Goal: Transaction & Acquisition: Purchase product/service

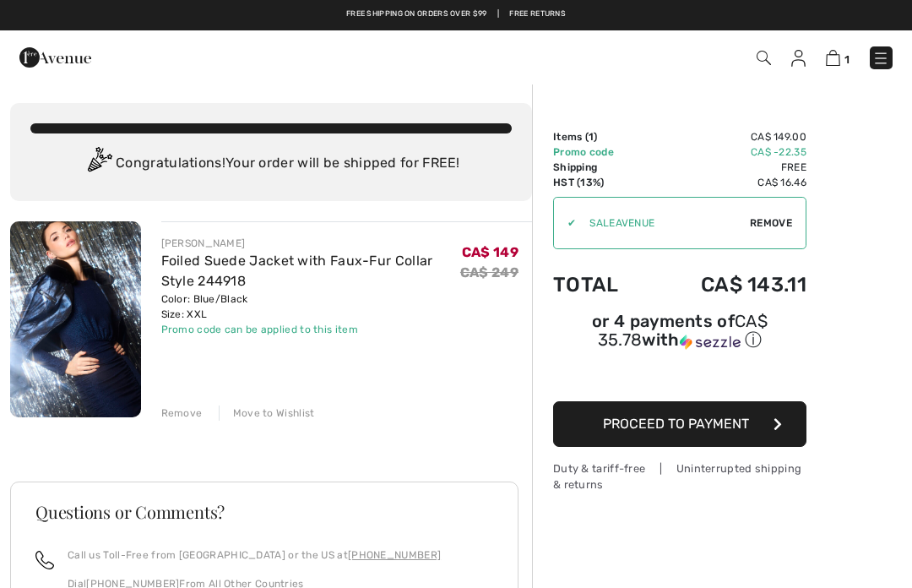
click at [884, 52] on img at bounding box center [881, 58] width 17 height 17
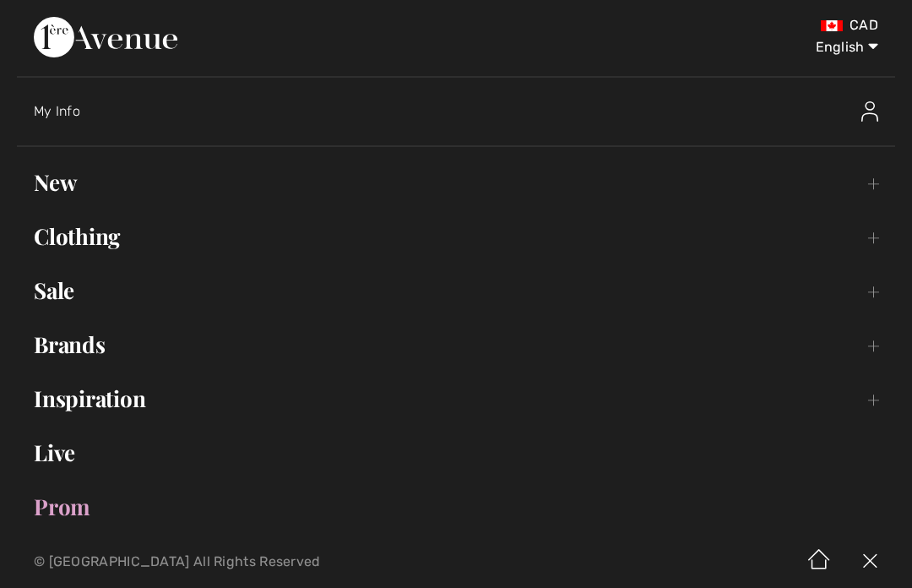
click at [76, 299] on link "Sale Toggle submenu" at bounding box center [456, 290] width 879 height 37
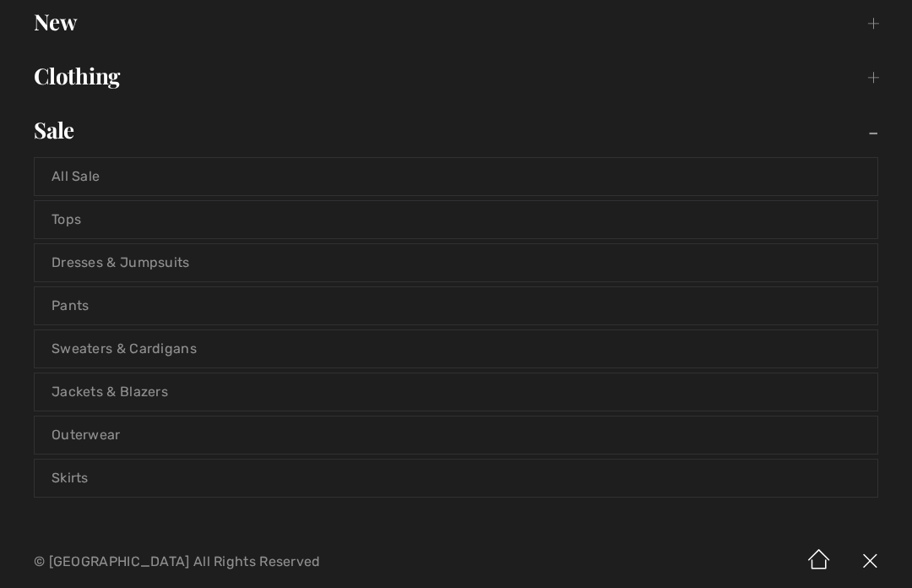
scroll to position [161, 0]
click at [188, 353] on link "Sweaters & Cardigans" at bounding box center [456, 347] width 843 height 37
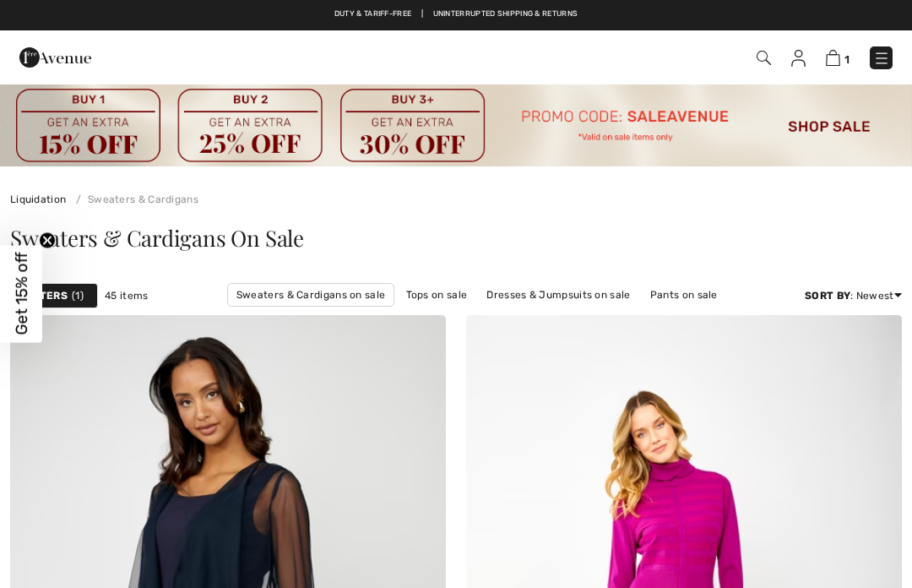
checkbox input "true"
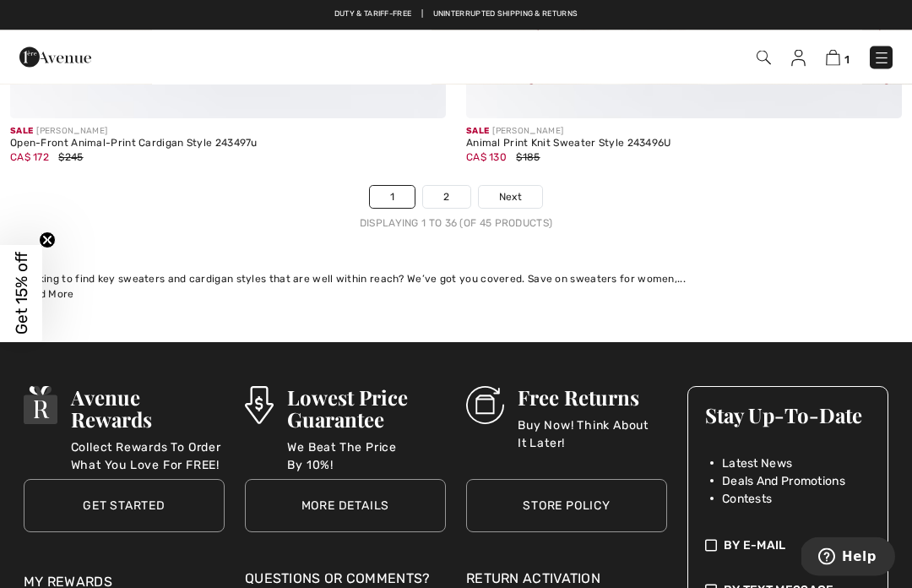
scroll to position [13667, 0]
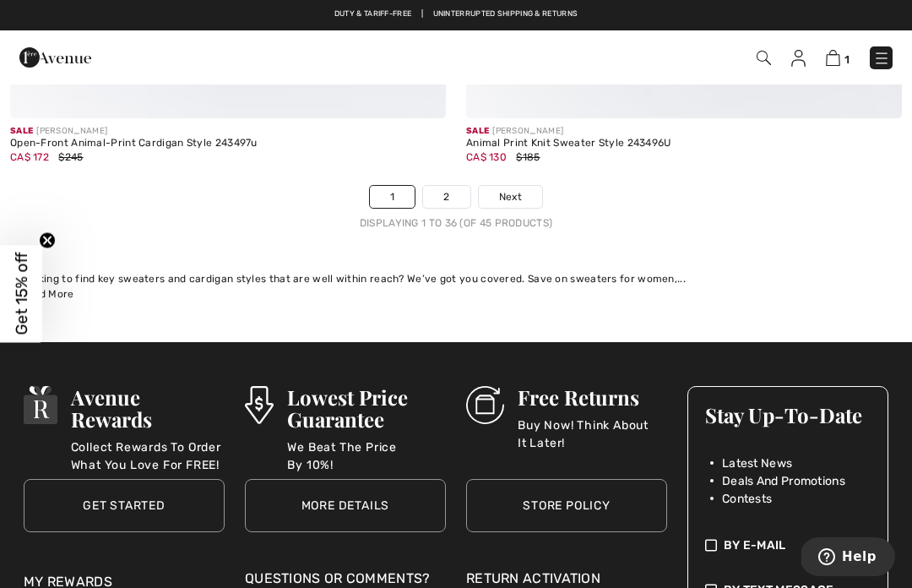
click at [446, 191] on link "2" at bounding box center [446, 197] width 46 height 22
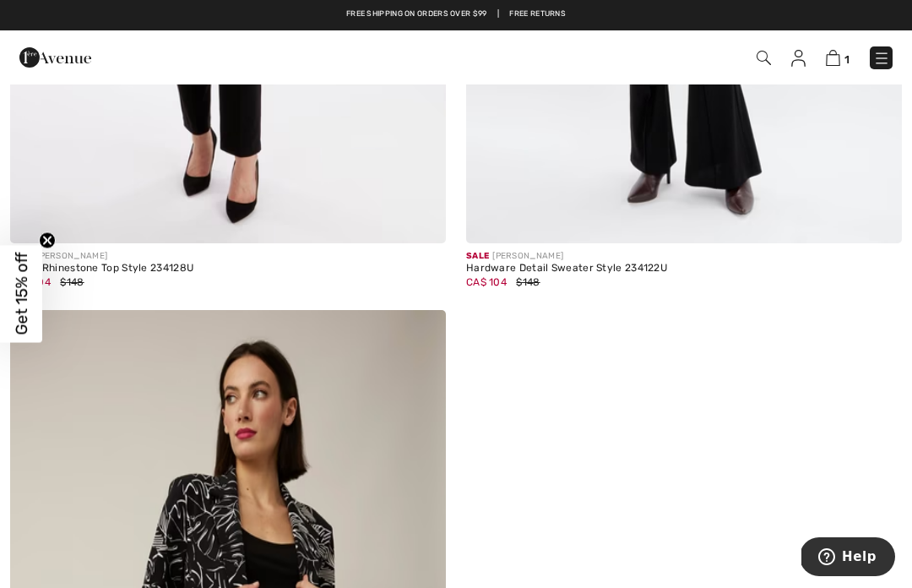
scroll to position [2909, 0]
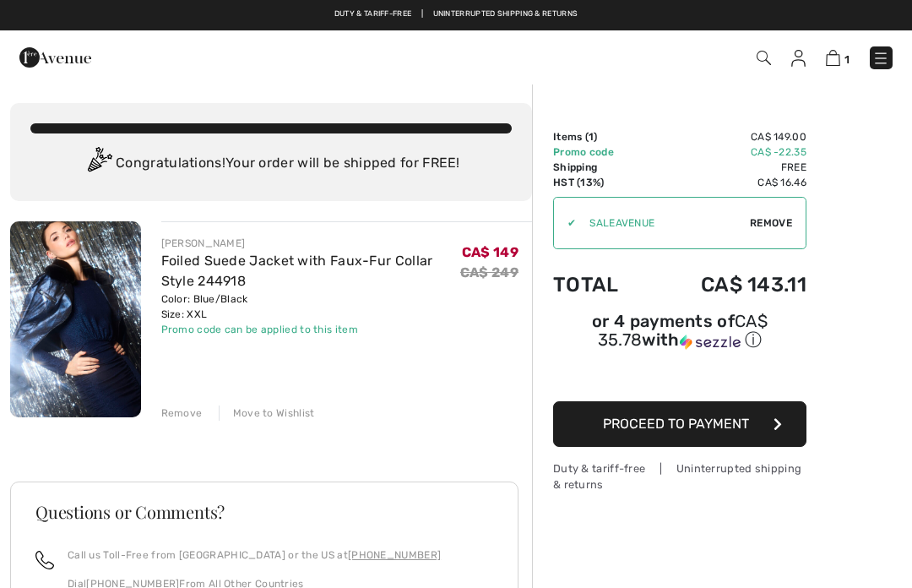
click at [888, 61] on img at bounding box center [881, 58] width 17 height 17
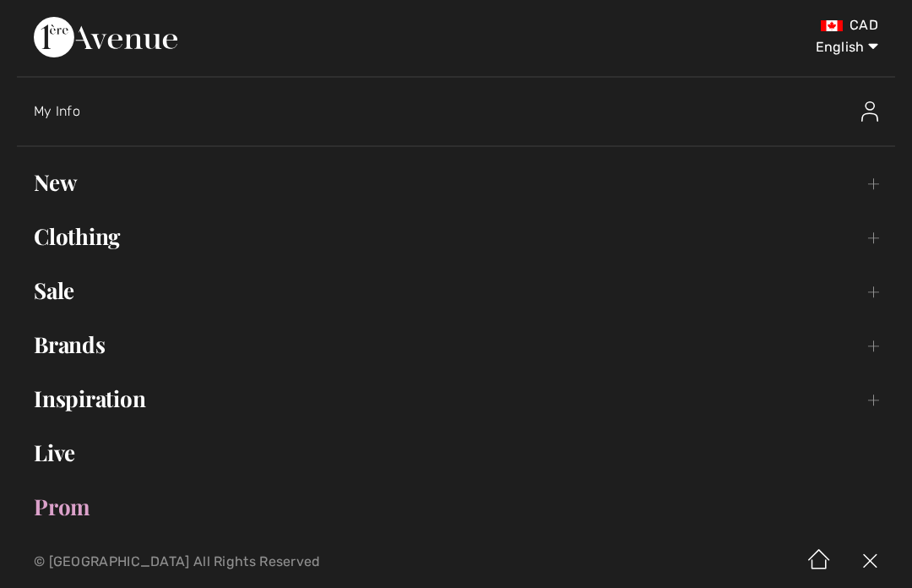
click at [67, 283] on link "Sale Toggle submenu" at bounding box center [456, 290] width 879 height 37
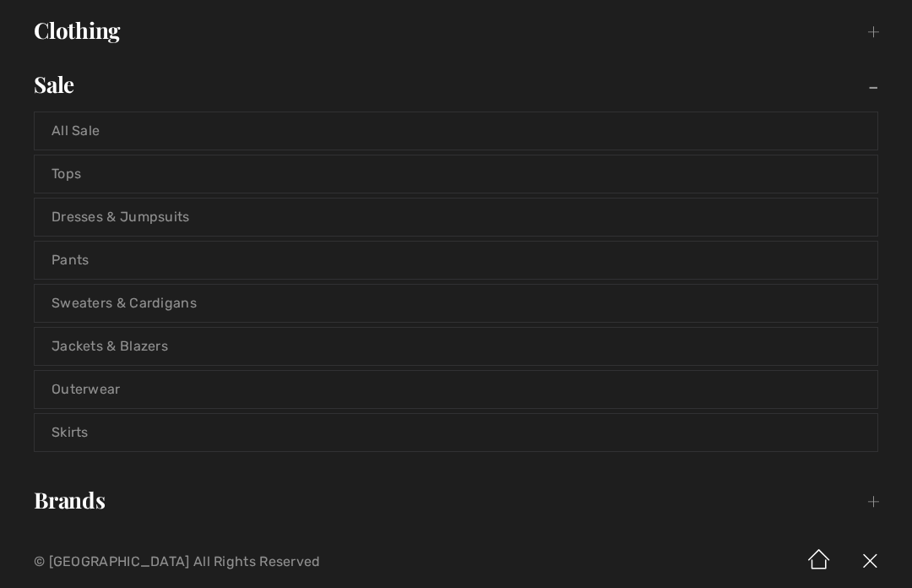
scroll to position [208, 0]
click at [163, 353] on link "Jackets & Blazers" at bounding box center [456, 344] width 843 height 37
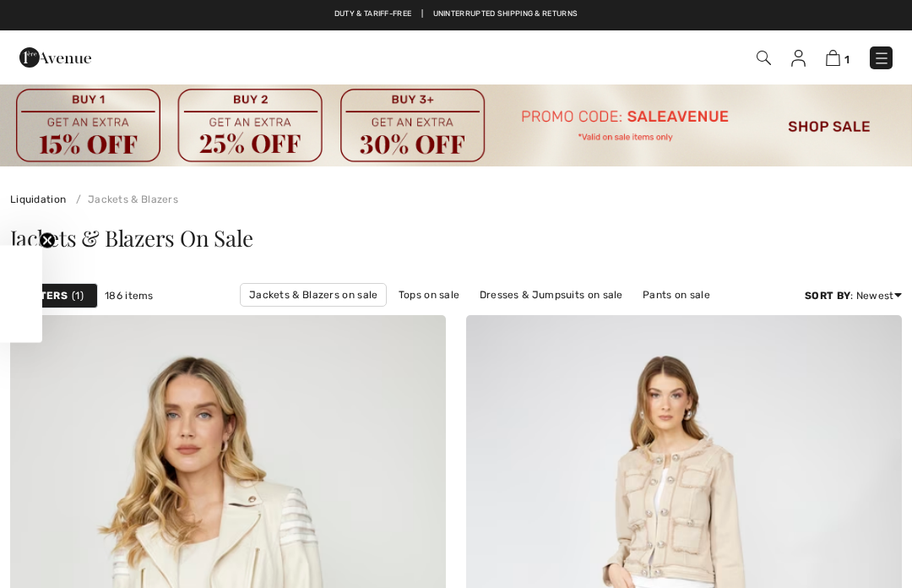
checkbox input "true"
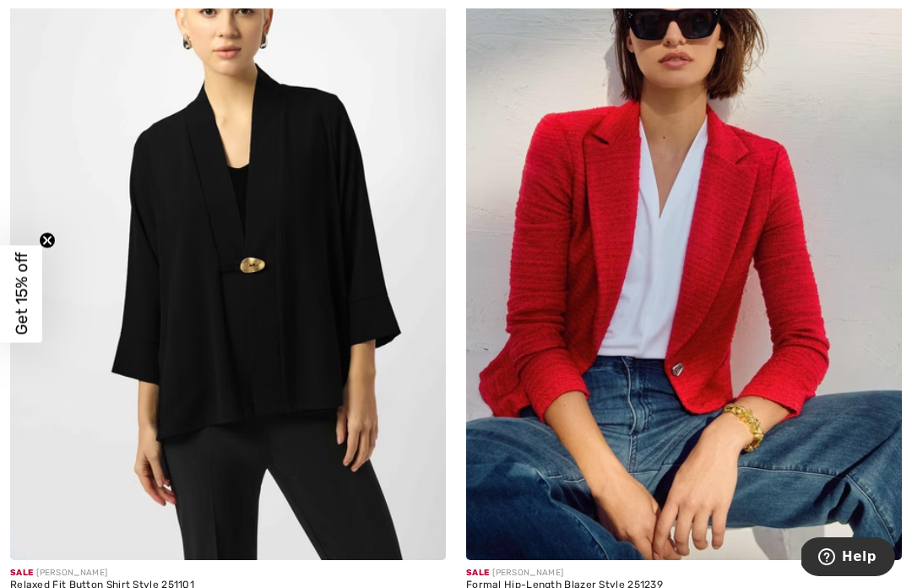
scroll to position [12510, 0]
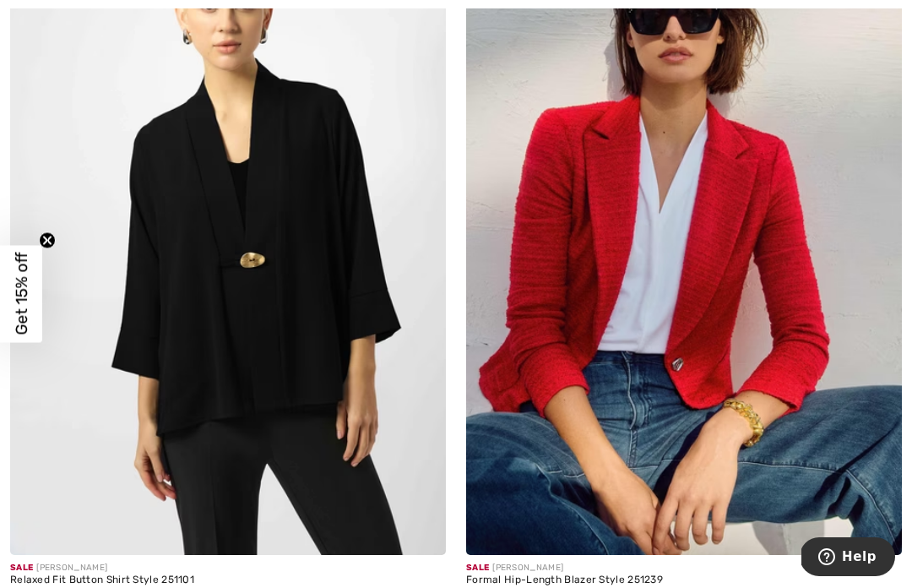
click at [732, 266] on img at bounding box center [684, 228] width 436 height 654
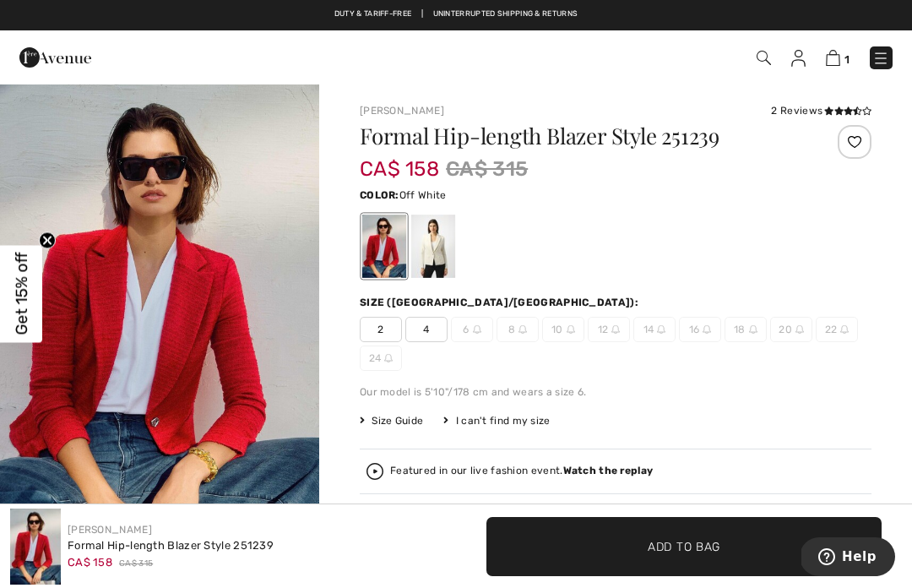
click at [441, 249] on div at bounding box center [433, 246] width 44 height 63
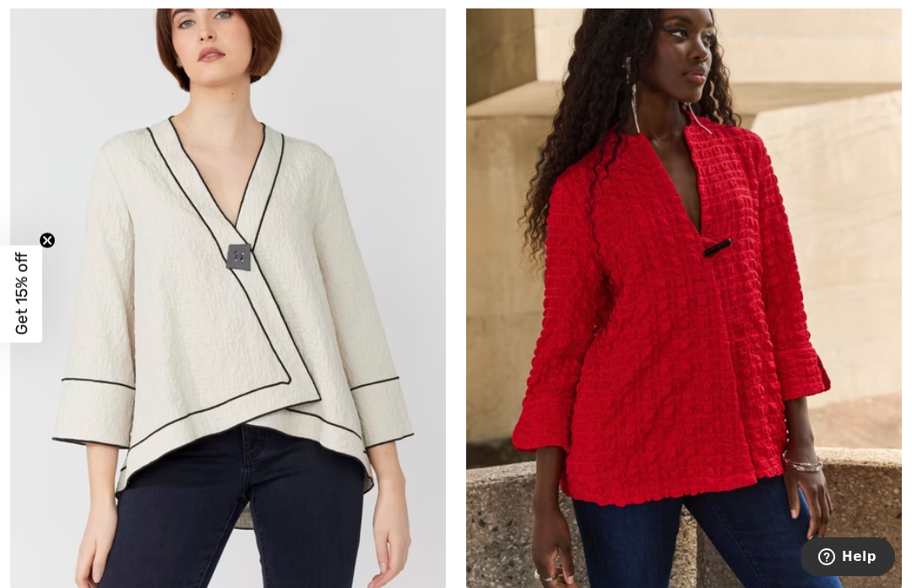
scroll to position [13313, 0]
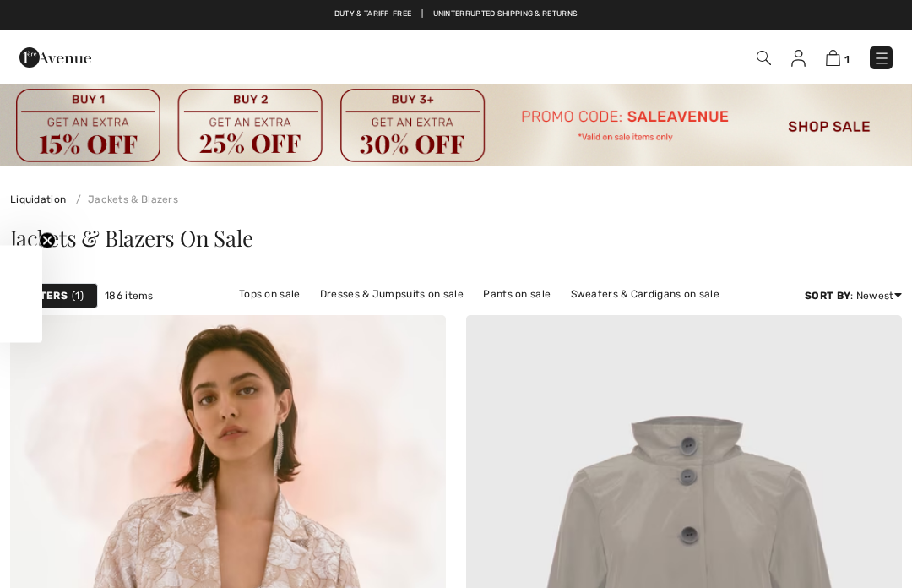
checkbox input "true"
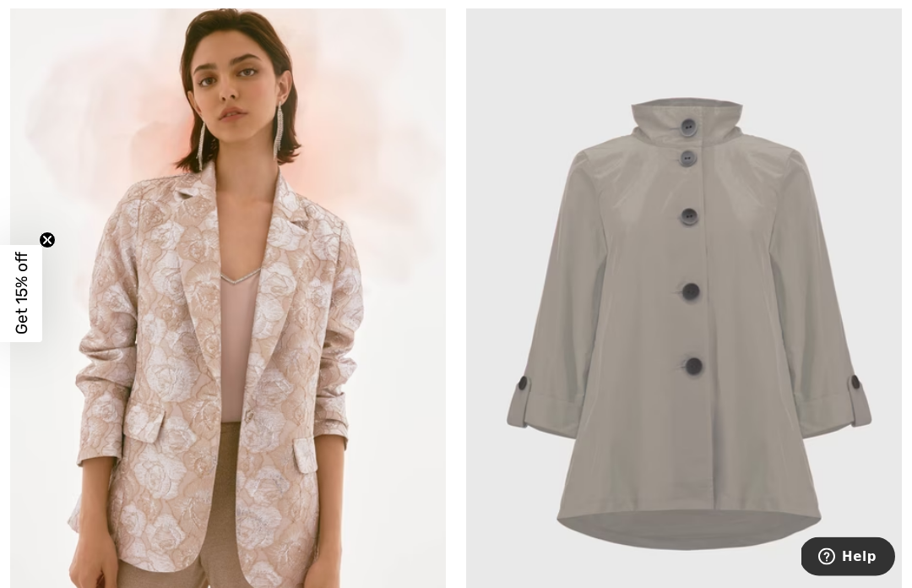
scroll to position [318, 0]
click at [683, 367] on img at bounding box center [684, 324] width 436 height 654
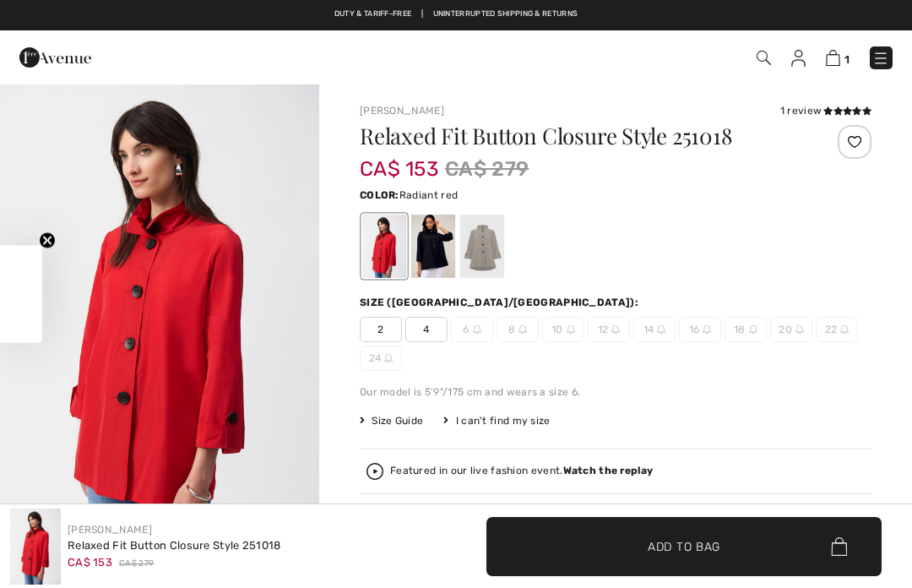
checkbox input "true"
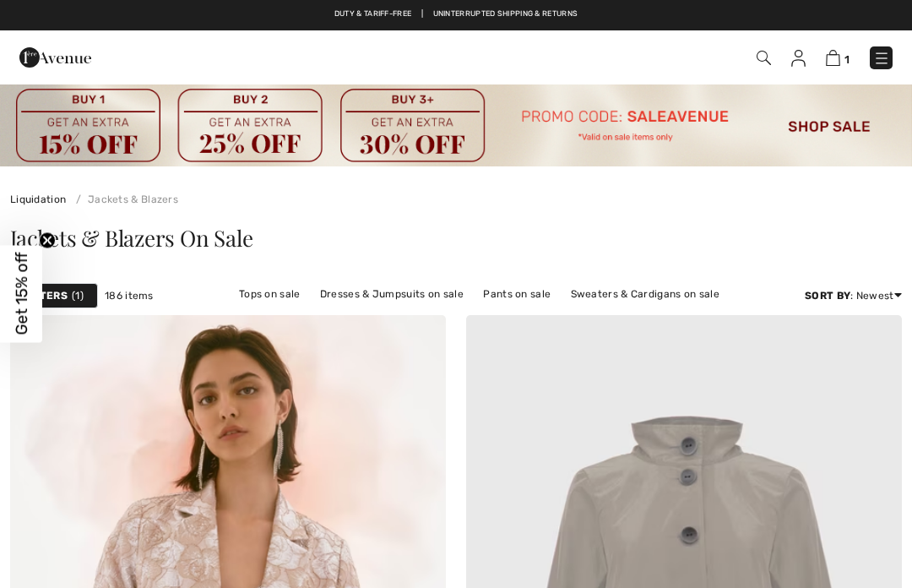
checkbox input "true"
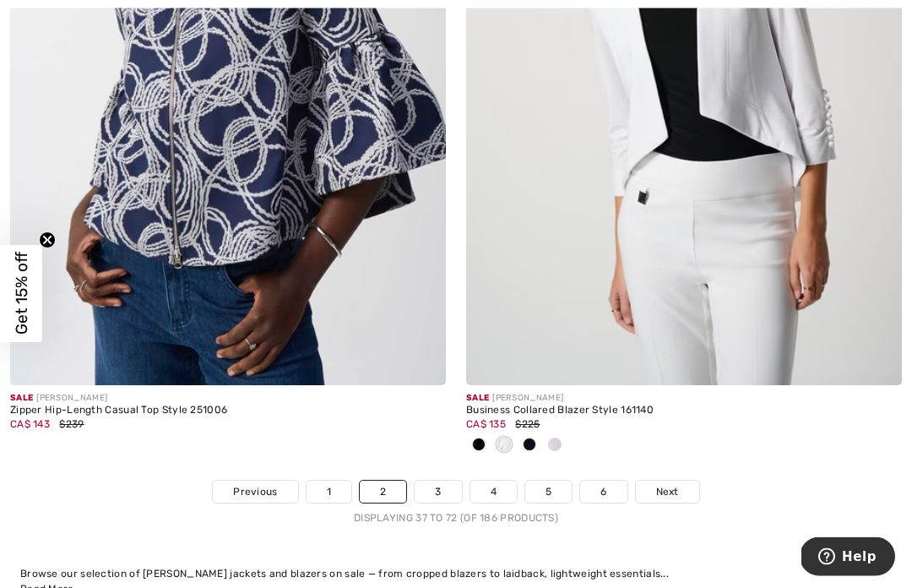
scroll to position [13400, 0]
click at [438, 481] on link "3" at bounding box center [438, 492] width 46 height 22
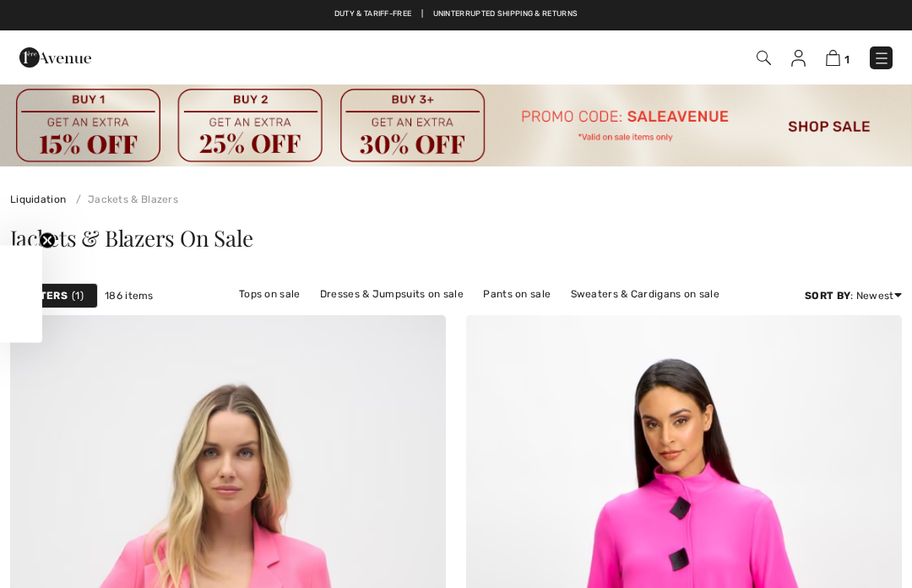
checkbox input "true"
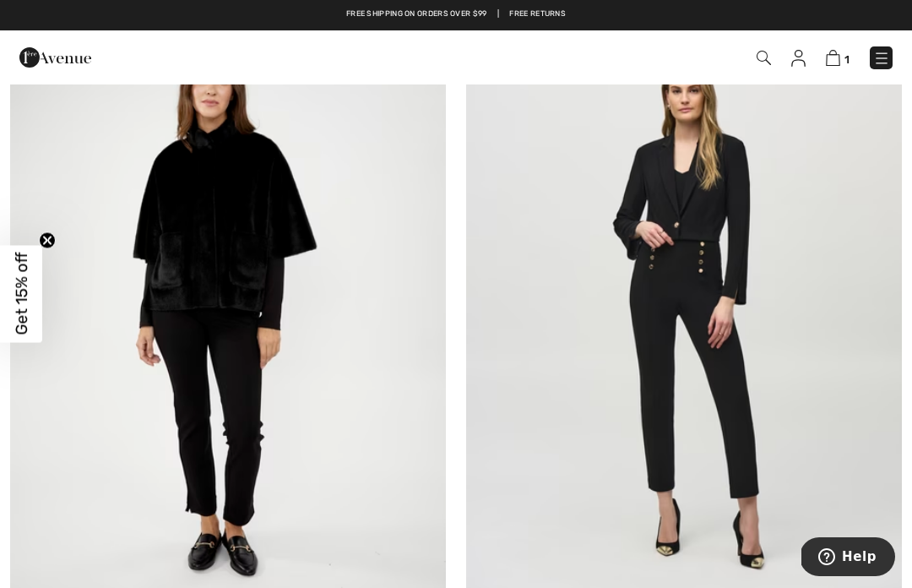
scroll to position [12976, 0]
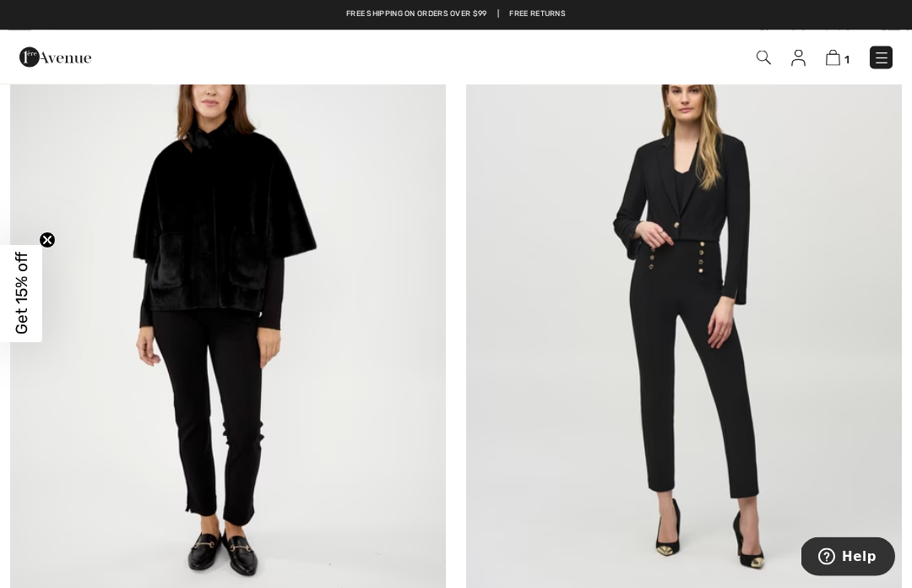
click at [694, 234] on img at bounding box center [684, 315] width 436 height 654
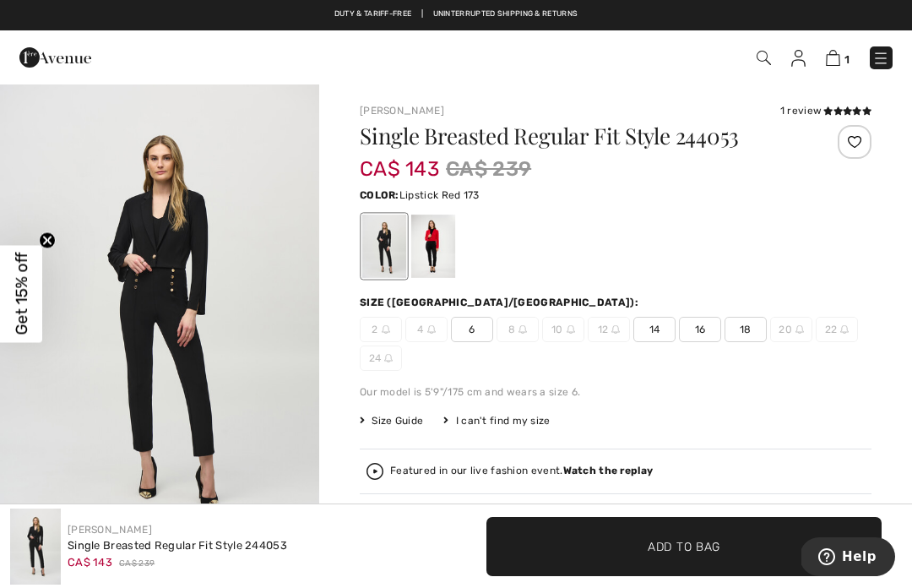
click at [435, 253] on div at bounding box center [433, 246] width 44 height 63
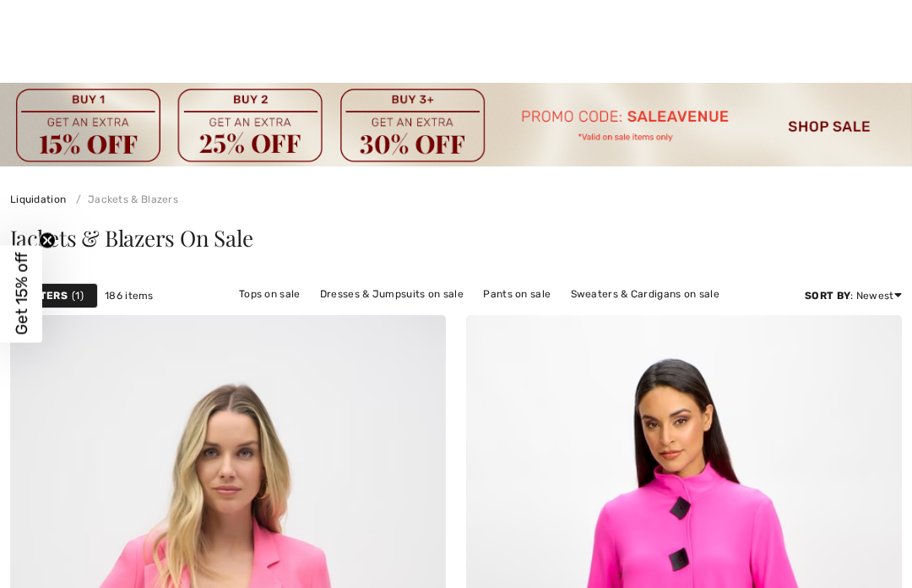
checkbox input "true"
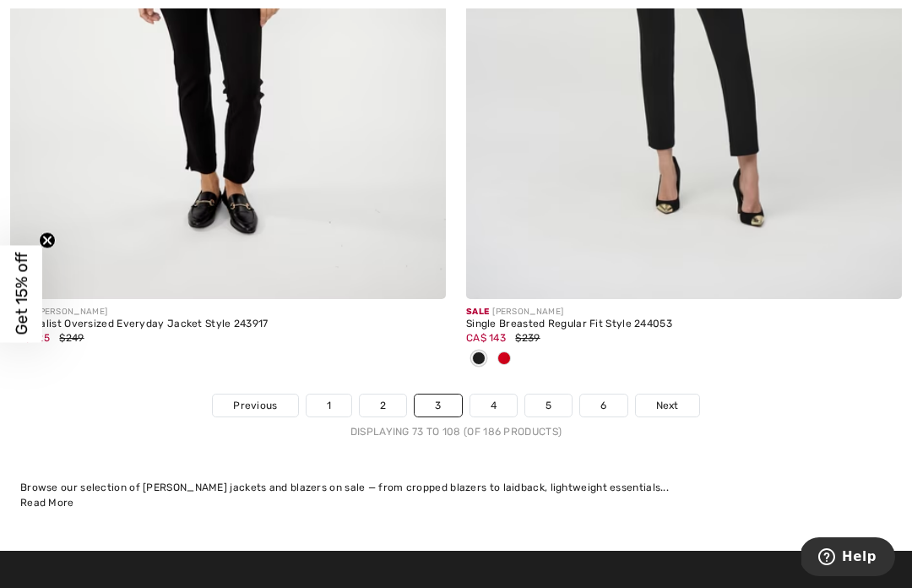
scroll to position [13320, 0]
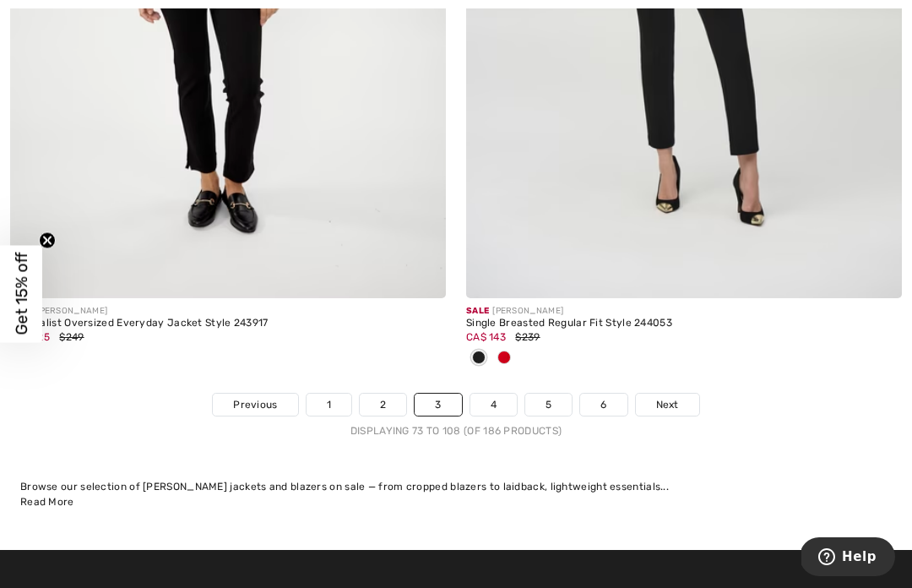
click at [488, 394] on link "4" at bounding box center [494, 405] width 46 height 22
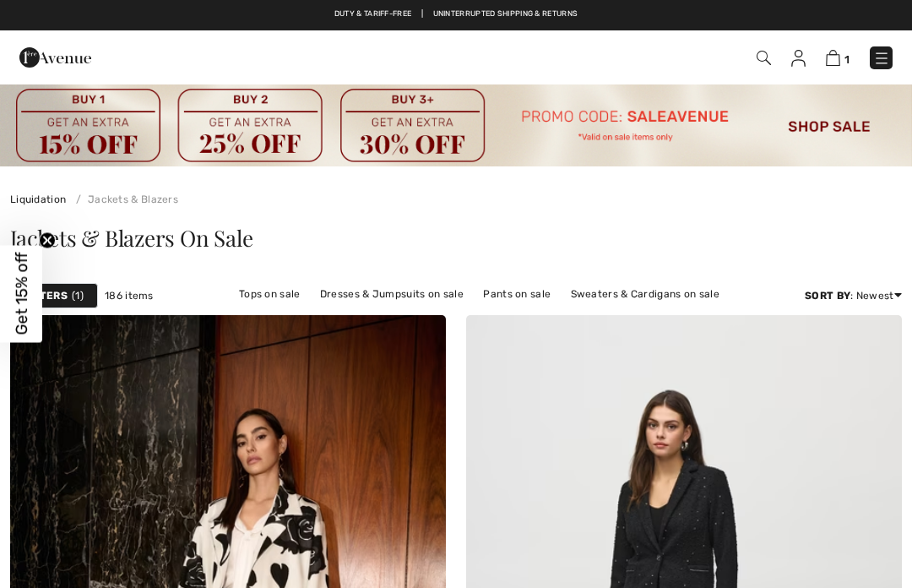
checkbox input "true"
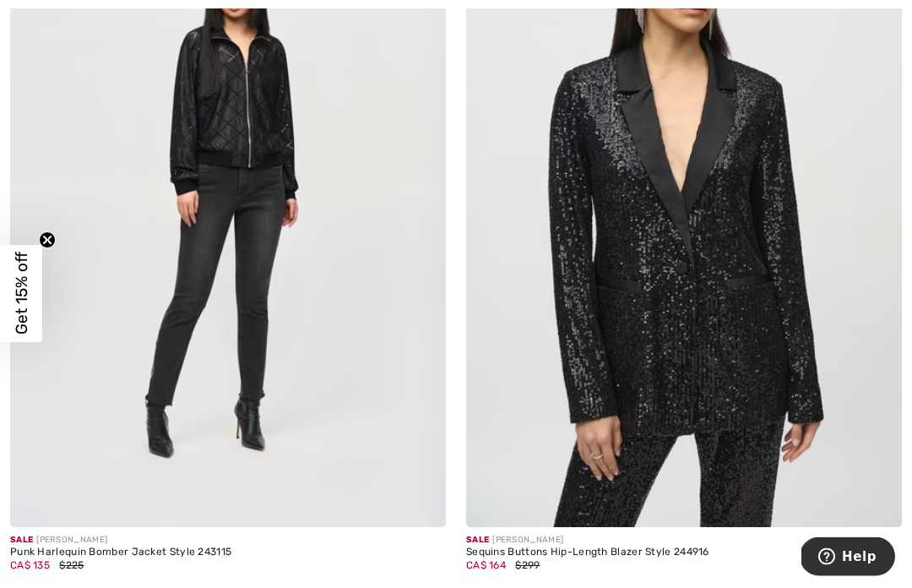
scroll to position [1883, 0]
click at [285, 220] on img at bounding box center [228, 200] width 436 height 654
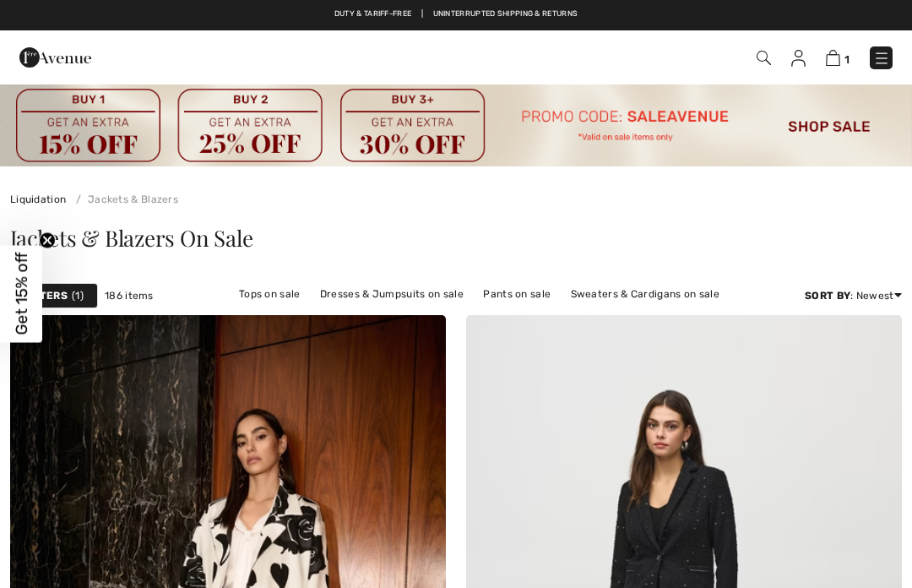
checkbox input "true"
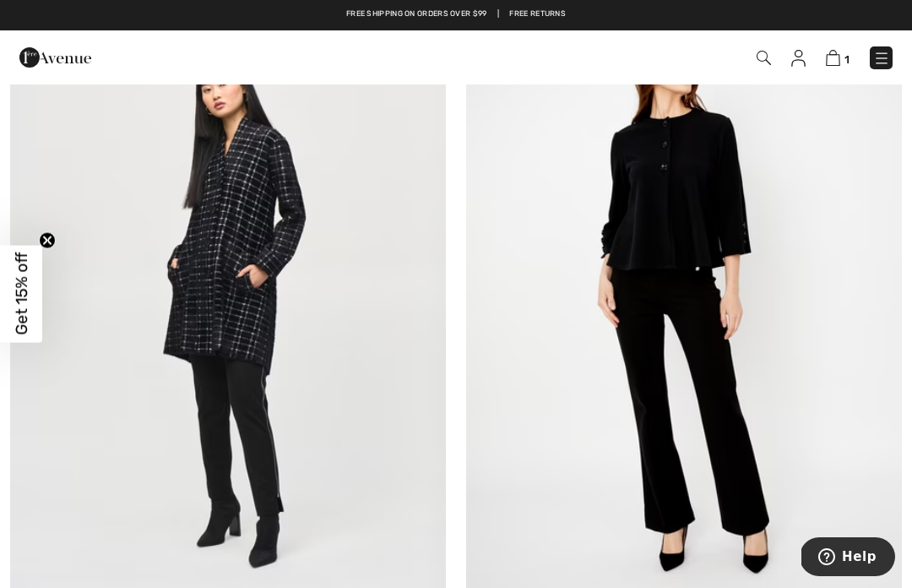
scroll to position [5521, 0]
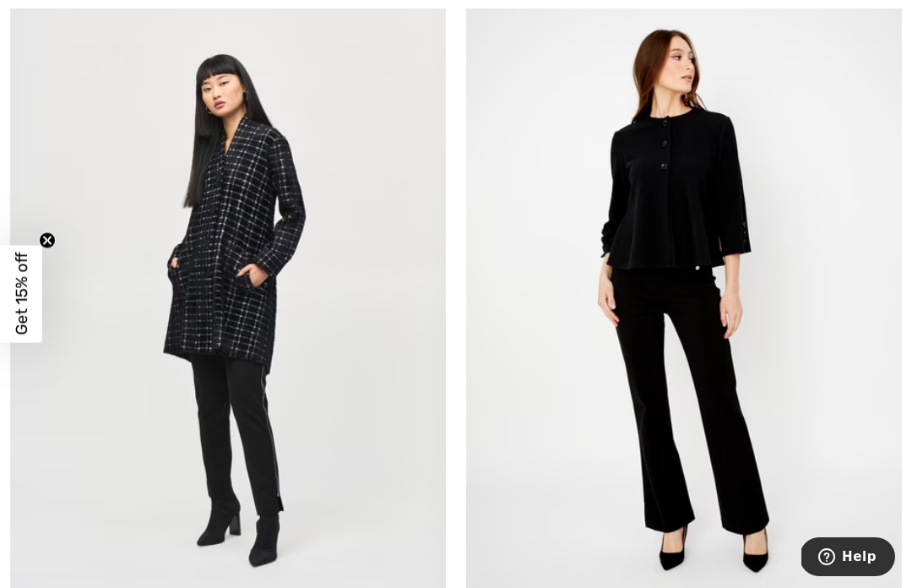
click at [275, 360] on img at bounding box center [228, 309] width 436 height 654
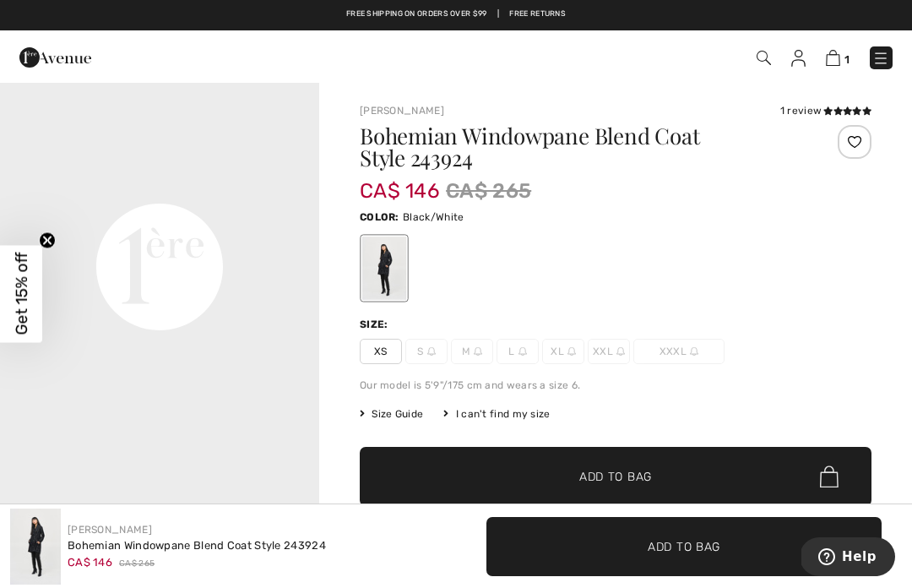
scroll to position [1026, 0]
click at [161, 175] on video "Your browser does not support the video tag." at bounding box center [159, 95] width 319 height 160
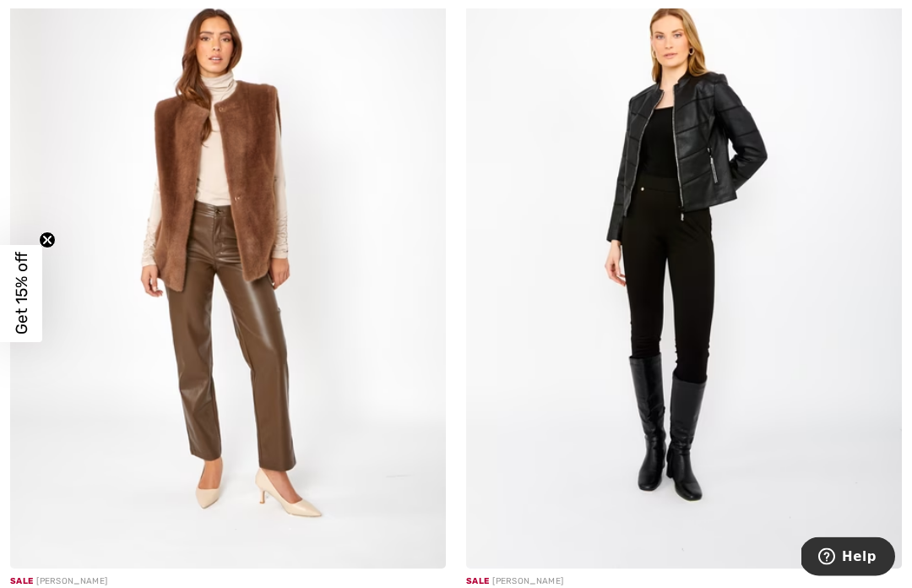
scroll to position [13077, 0]
click at [721, 393] on img at bounding box center [684, 242] width 436 height 654
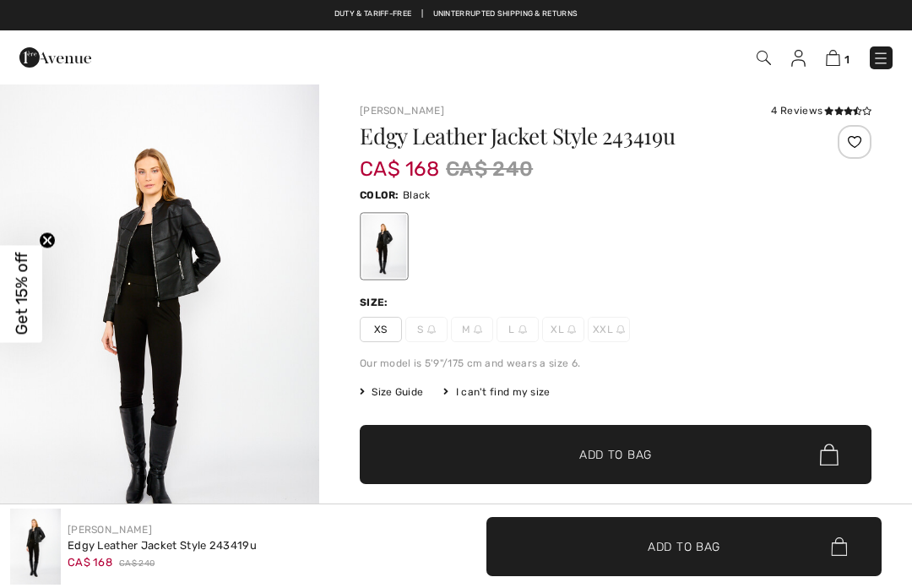
checkbox input "true"
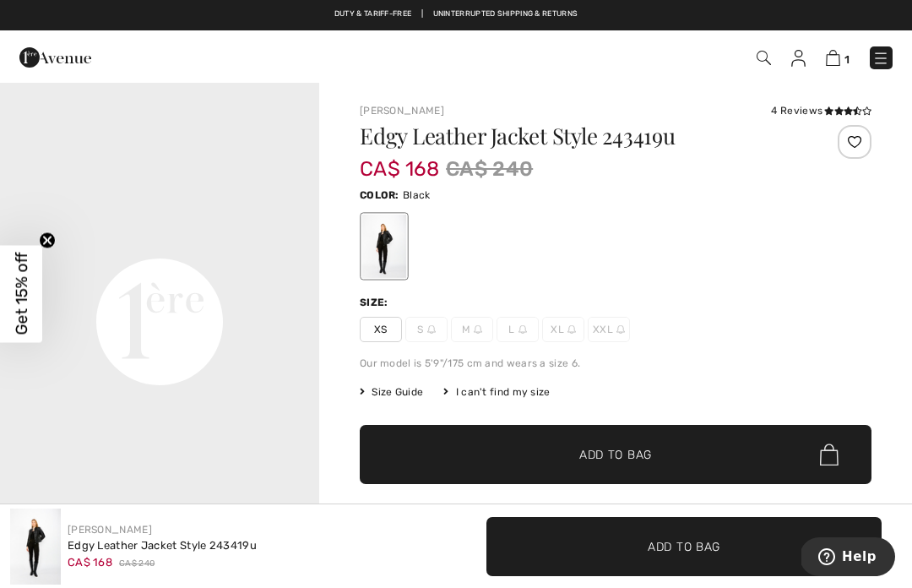
scroll to position [965, 0]
click at [155, 237] on video "Your browser does not support the video tag." at bounding box center [159, 157] width 319 height 160
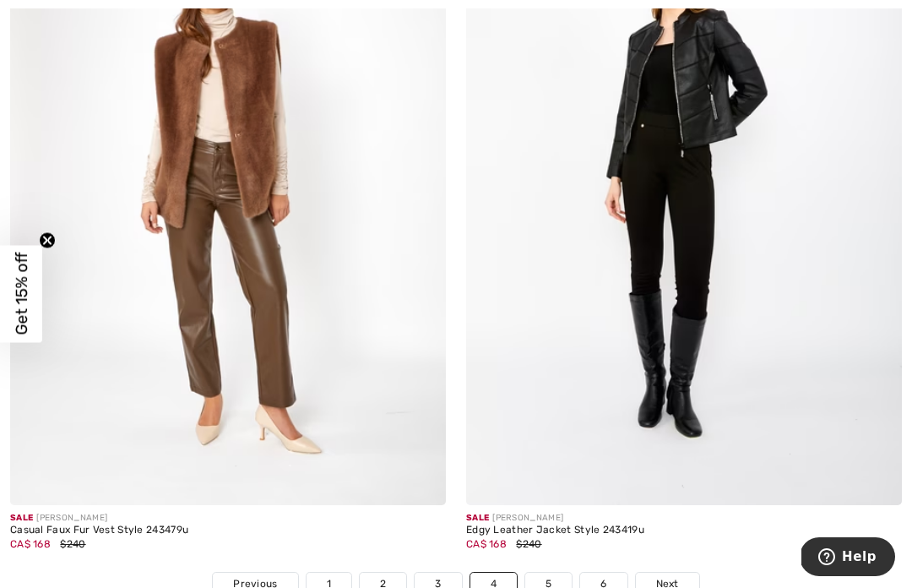
scroll to position [13145, 0]
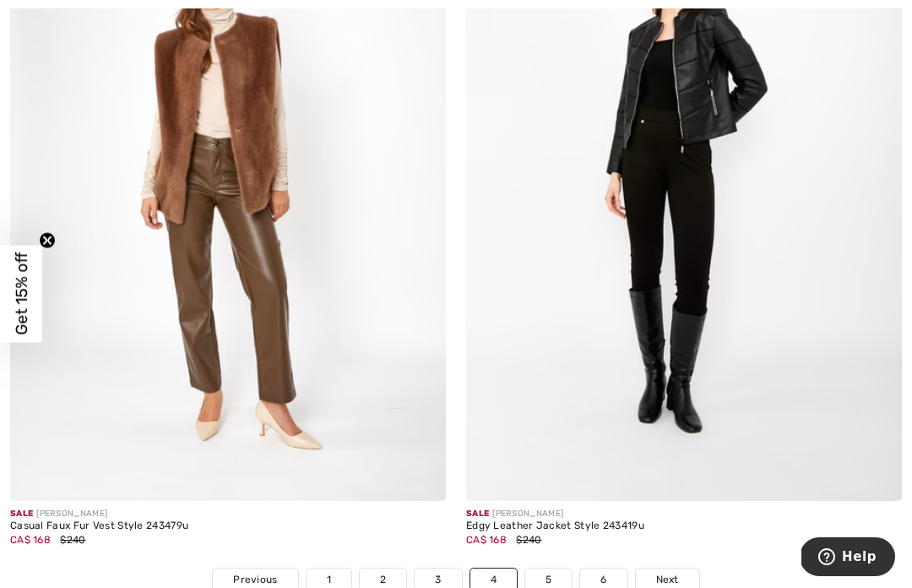
click at [676, 572] on span "Next" at bounding box center [667, 579] width 23 height 15
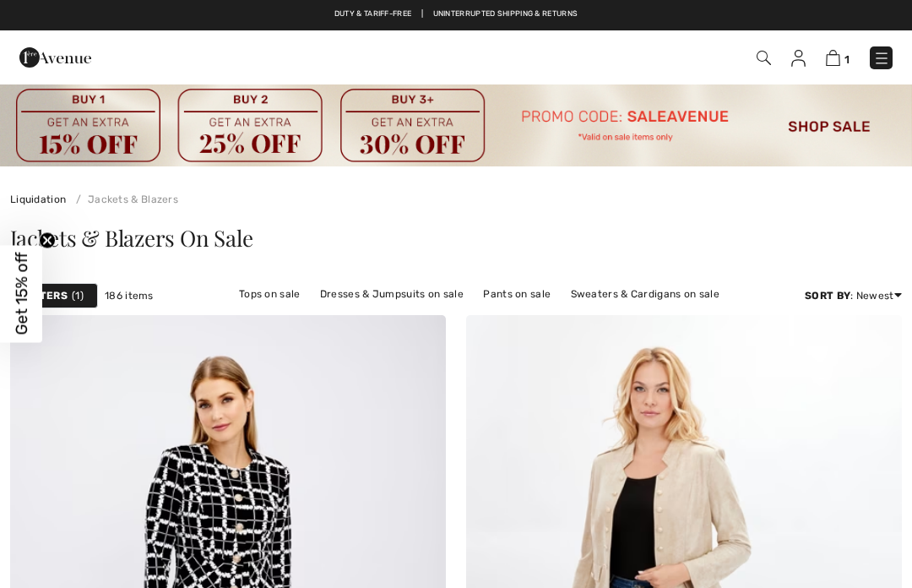
checkbox input "true"
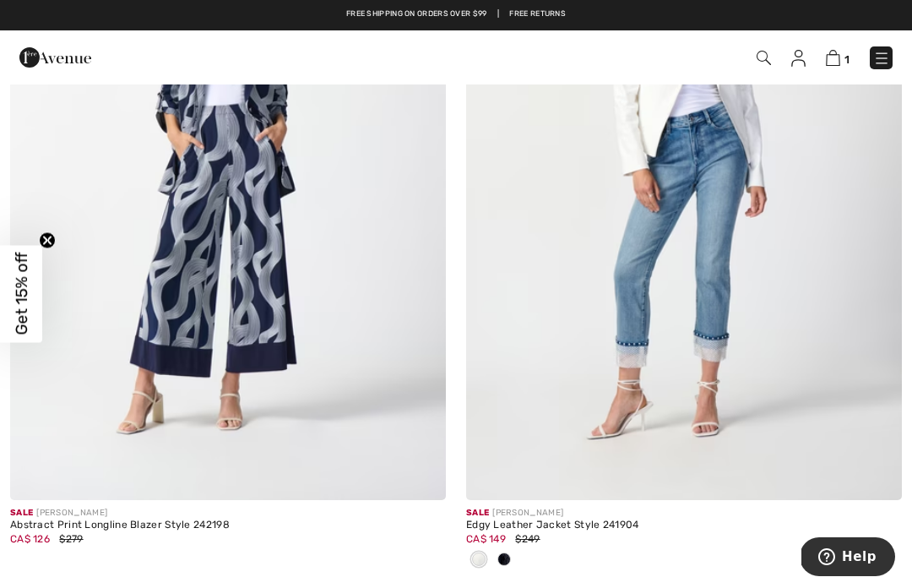
scroll to position [4999, 0]
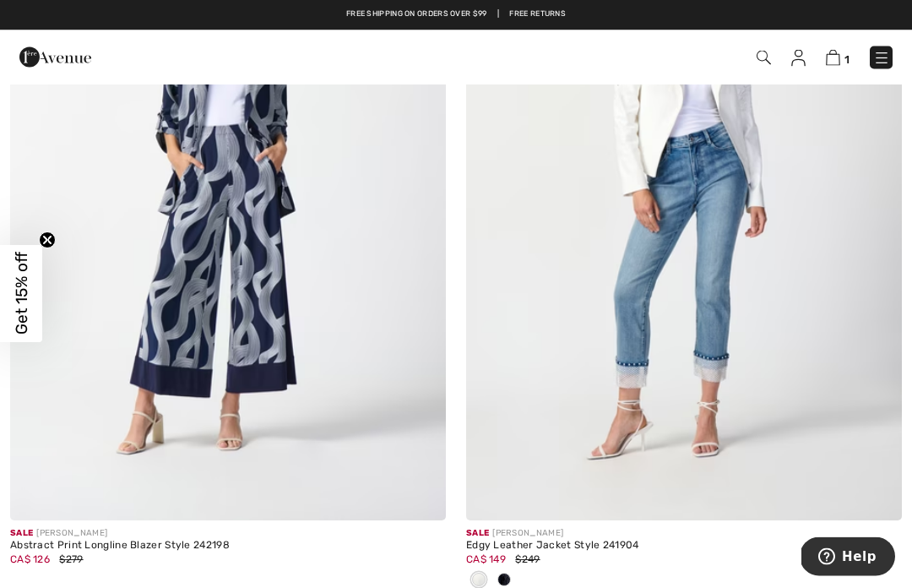
click at [143, 374] on img at bounding box center [228, 194] width 436 height 654
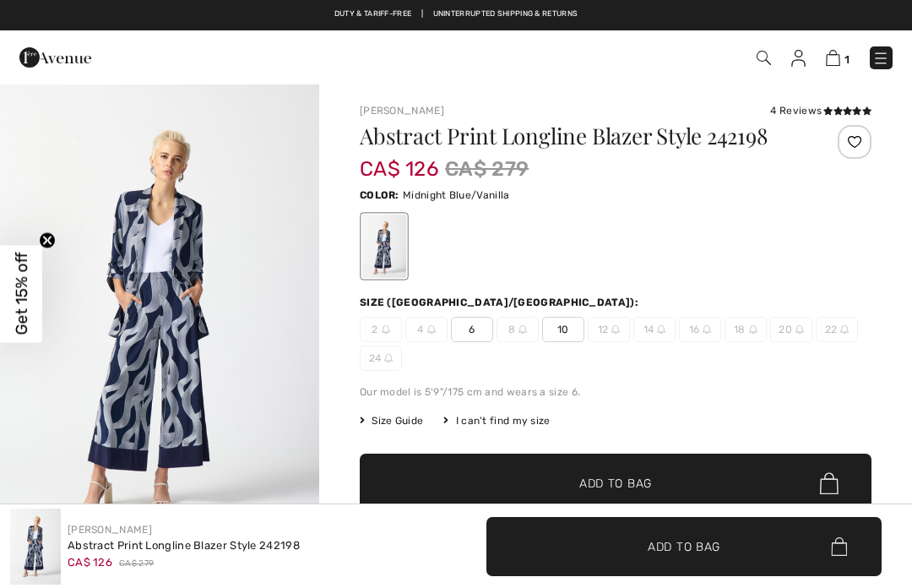
checkbox input "true"
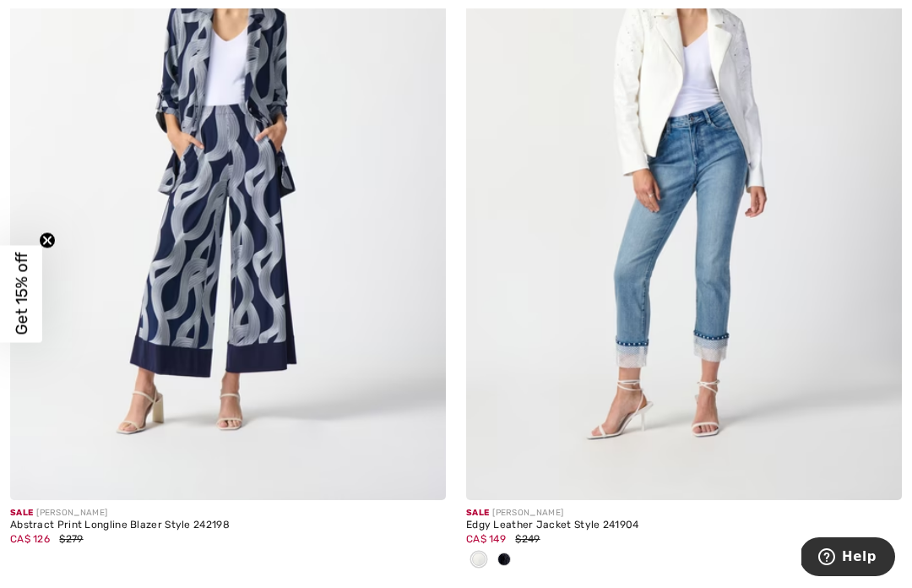
scroll to position [5025, 0]
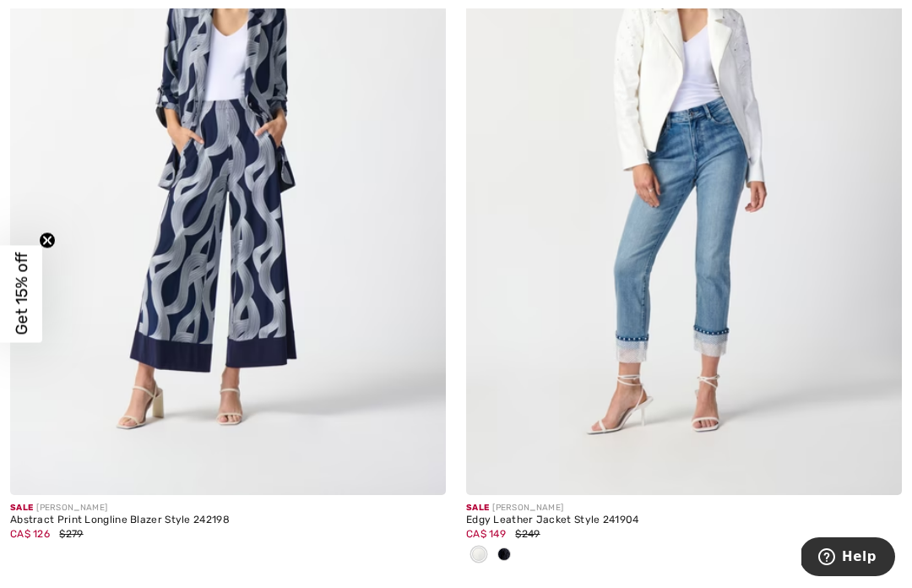
click at [514, 552] on div at bounding box center [504, 556] width 25 height 28
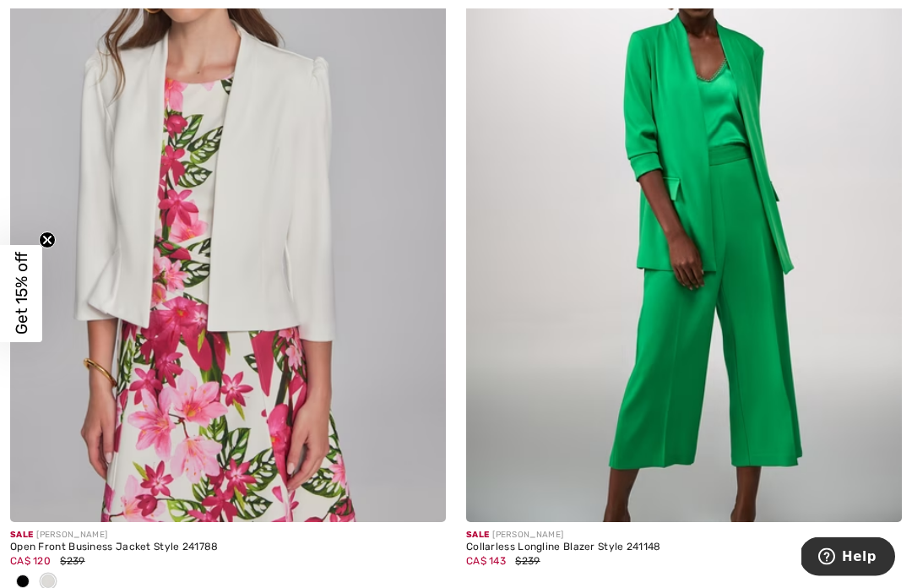
scroll to position [8692, 0]
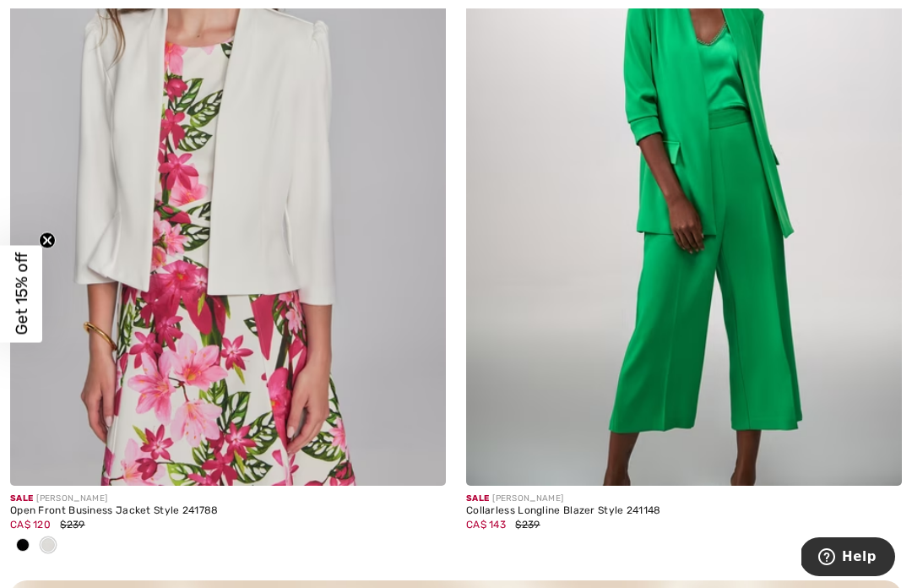
click at [765, 261] on img at bounding box center [684, 159] width 436 height 654
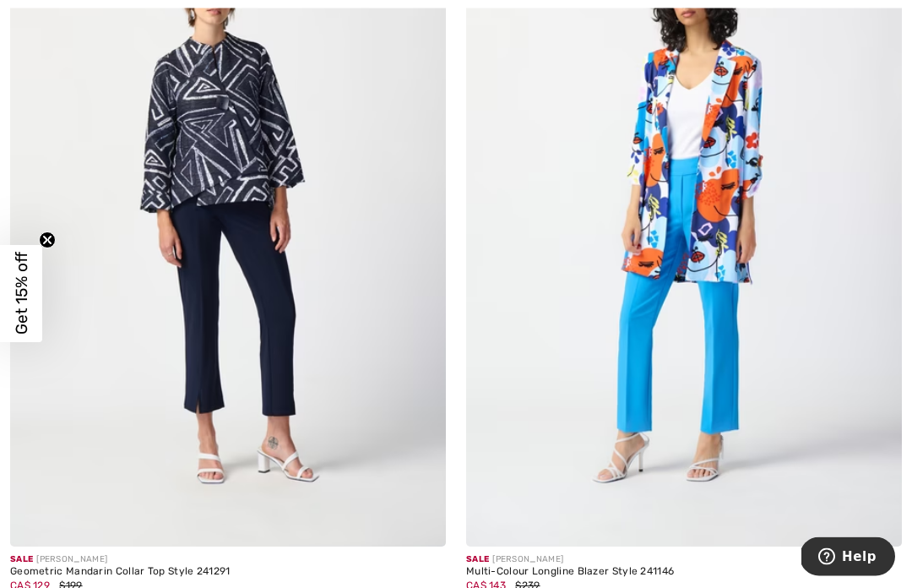
scroll to position [9553, 0]
click at [729, 264] on img at bounding box center [684, 220] width 436 height 654
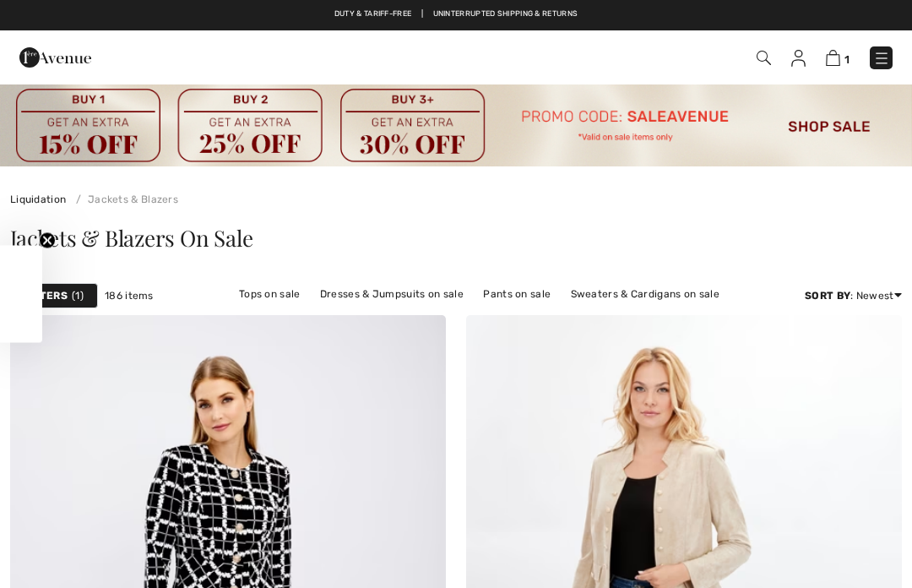
checkbox input "true"
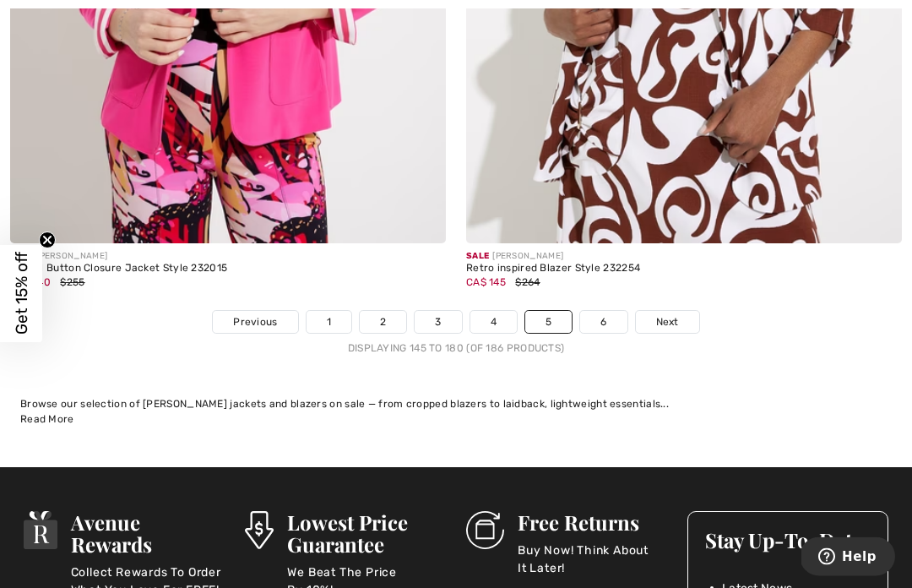
scroll to position [13486, 0]
click at [607, 311] on link "6" at bounding box center [603, 322] width 46 height 22
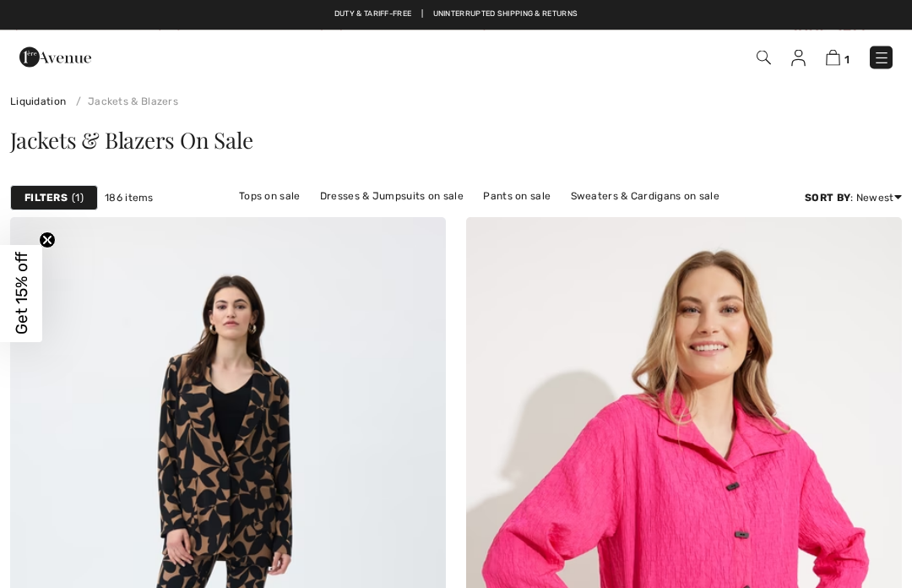
checkbox input "true"
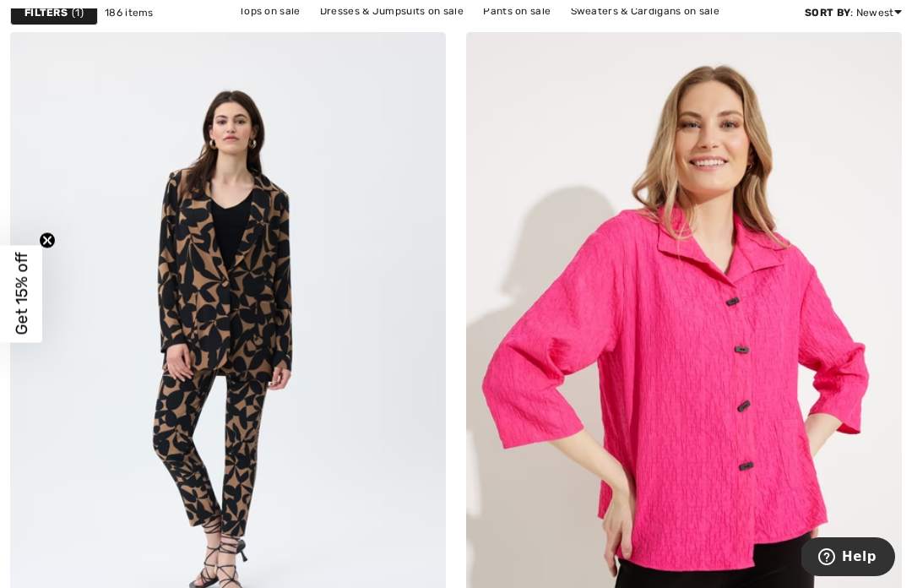
click at [179, 299] on img at bounding box center [228, 359] width 436 height 654
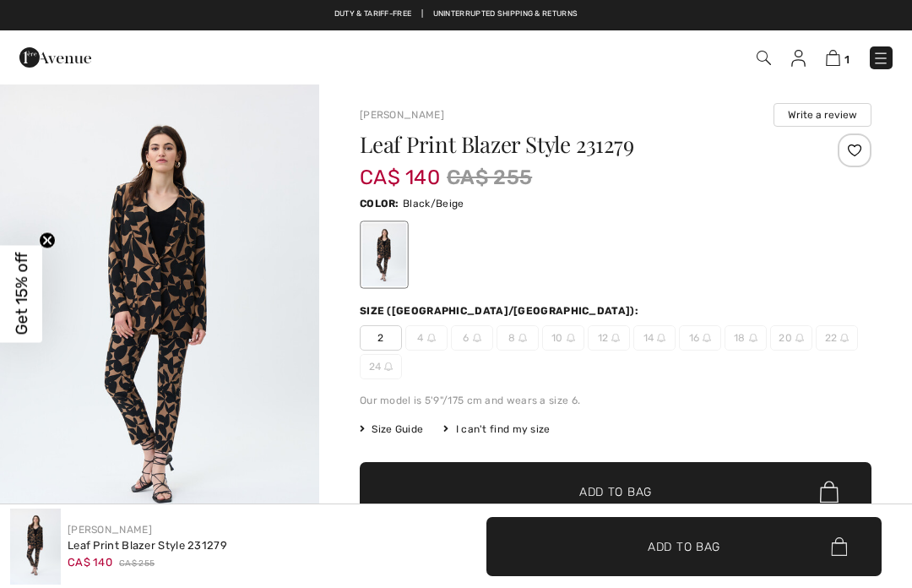
checkbox input "true"
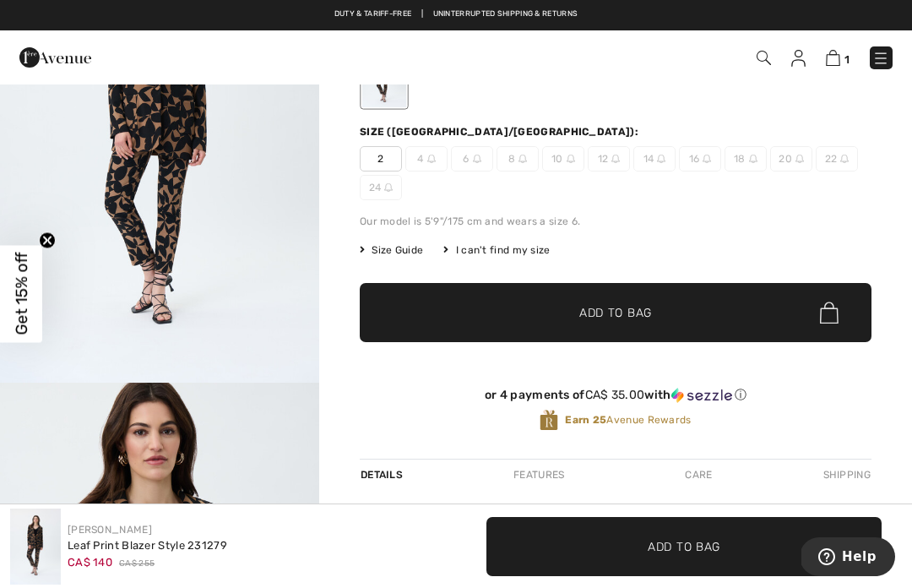
scroll to position [123, 0]
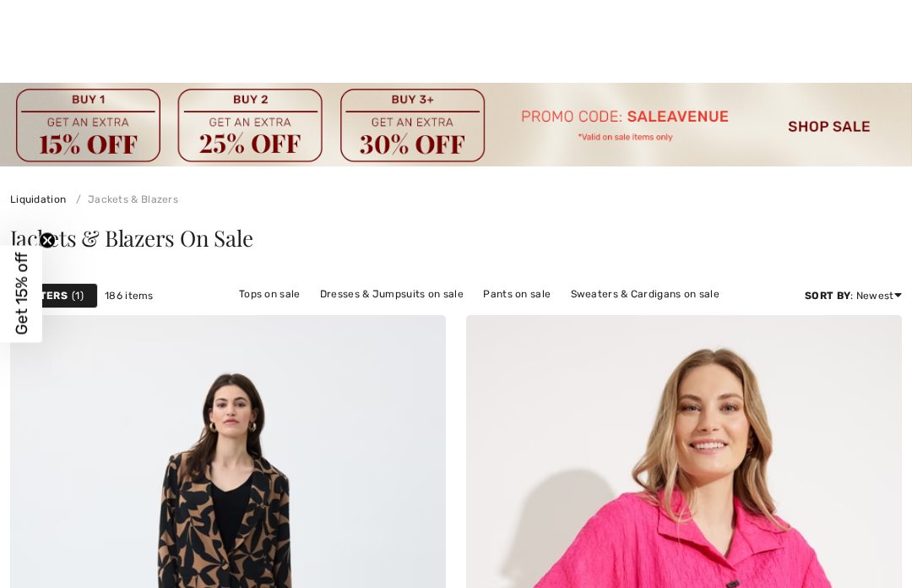
checkbox input "true"
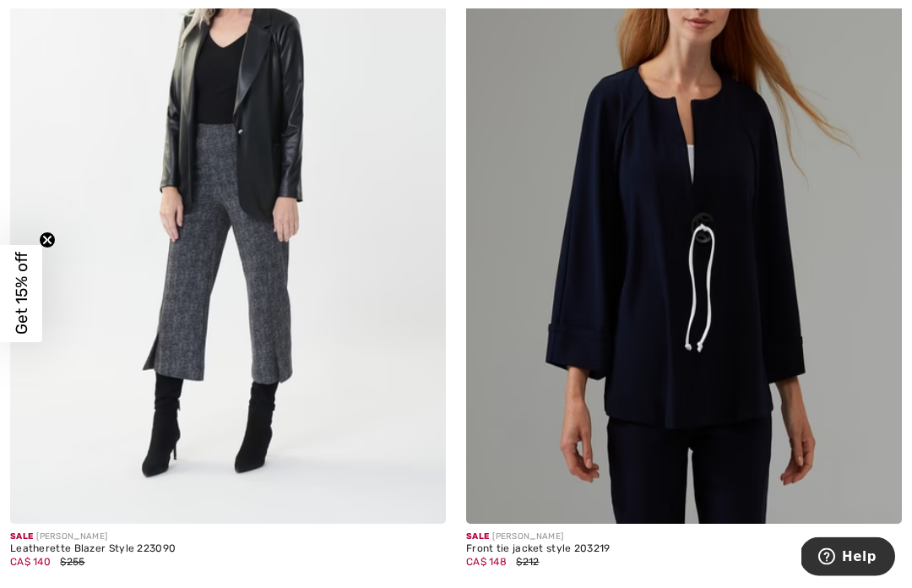
scroll to position [1914, 0]
click at [175, 205] on img at bounding box center [228, 197] width 436 height 654
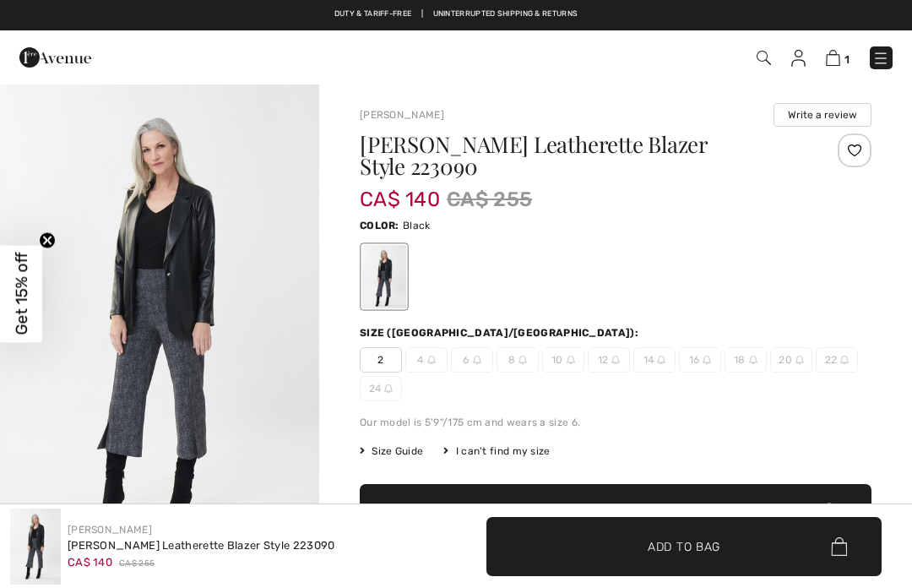
checkbox input "true"
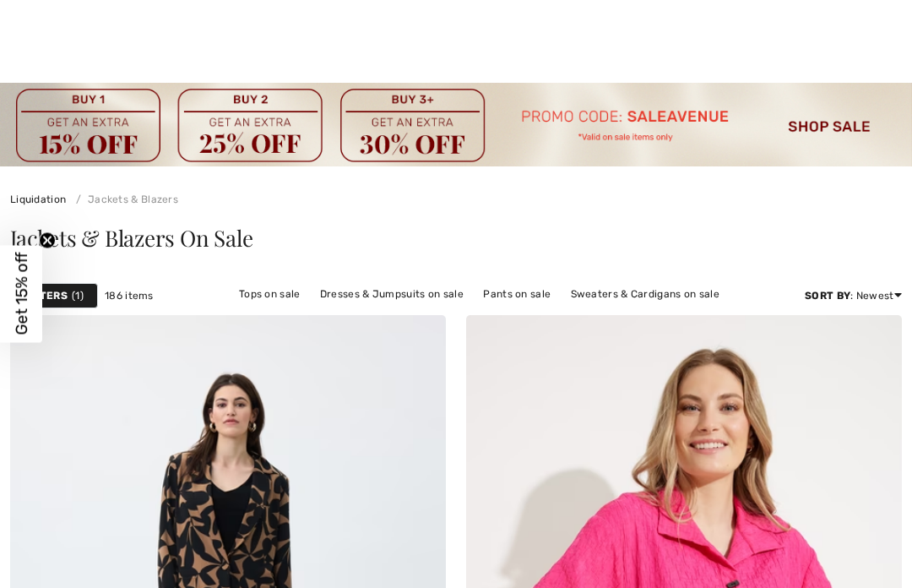
checkbox input "true"
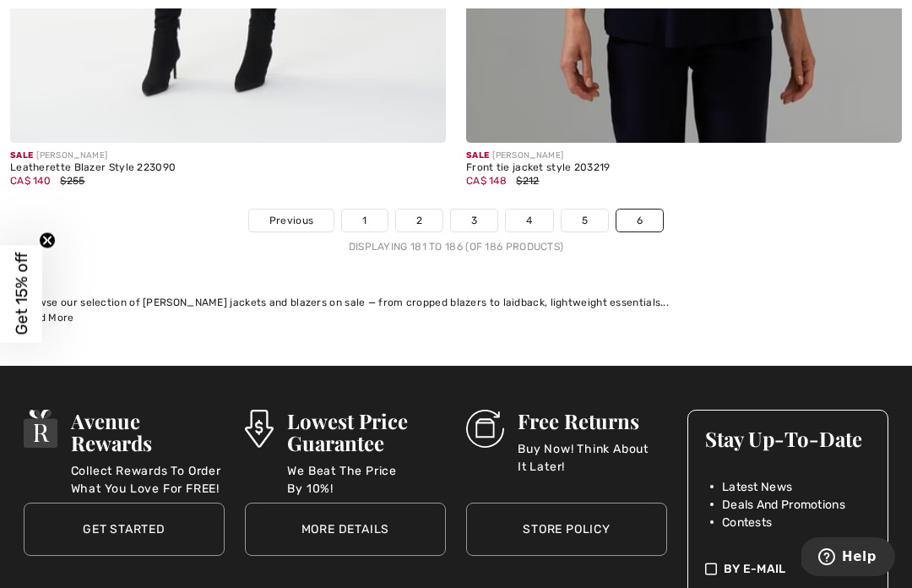
scroll to position [2303, 0]
